Goal: Information Seeking & Learning: Learn about a topic

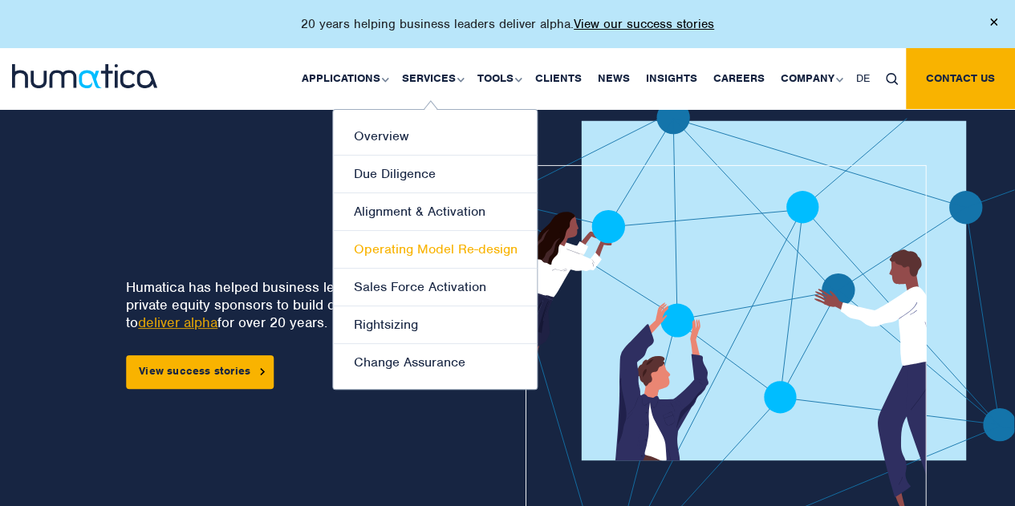
click at [462, 251] on link "Operating Model Re-design" at bounding box center [435, 250] width 204 height 38
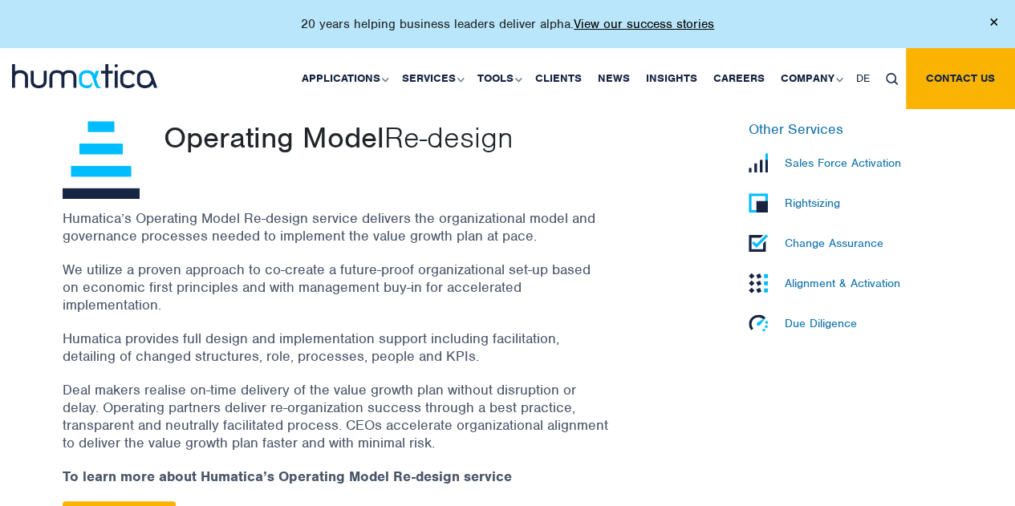
scroll to position [562, 0]
